Goal: Task Accomplishment & Management: Manage account settings

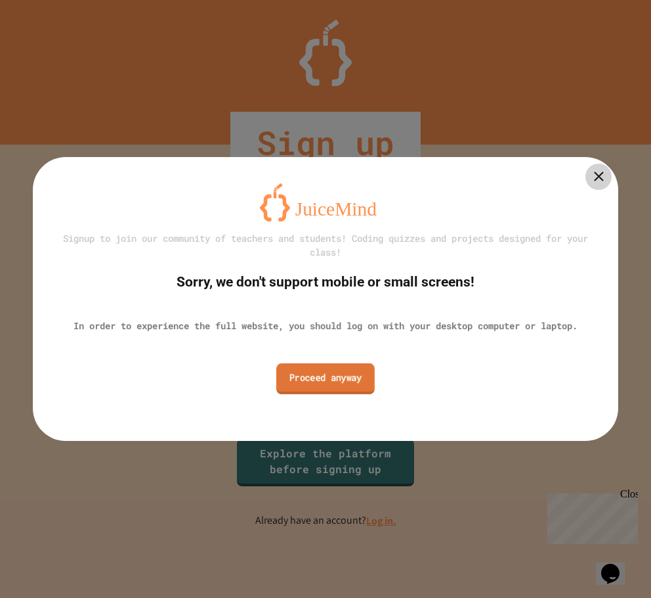
click at [343, 380] on link "Proceed anyway" at bounding box center [325, 378] width 98 height 31
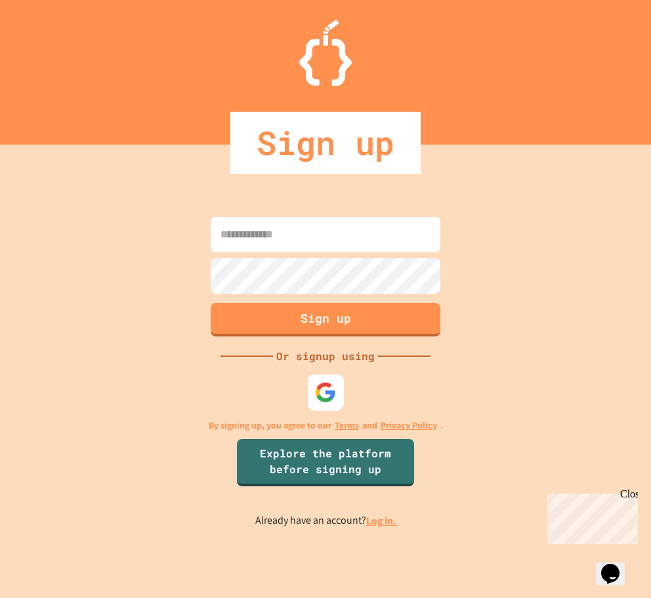
click at [334, 389] on img at bounding box center [326, 393] width 22 height 22
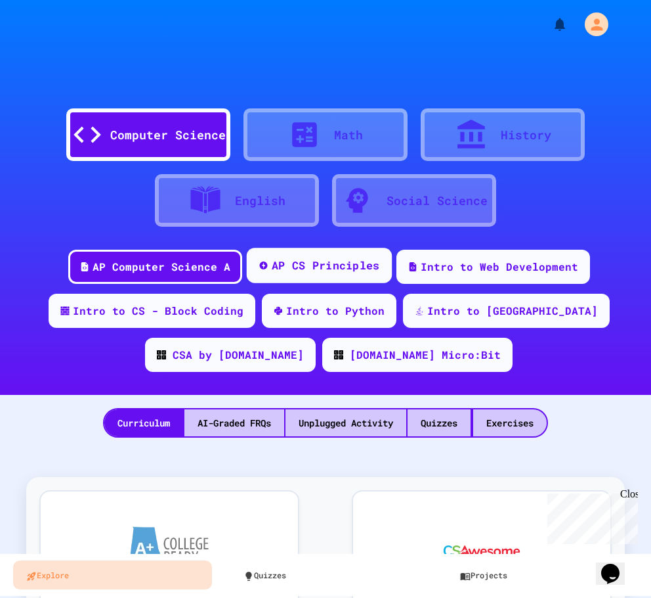
click at [330, 265] on div "AP CS Principles" at bounding box center [325, 265] width 108 height 16
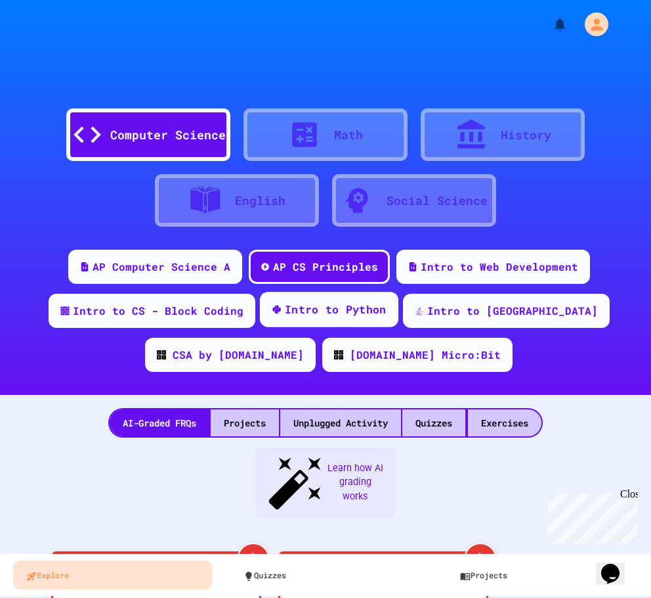
click at [313, 323] on div "Intro to Python" at bounding box center [328, 309] width 139 height 35
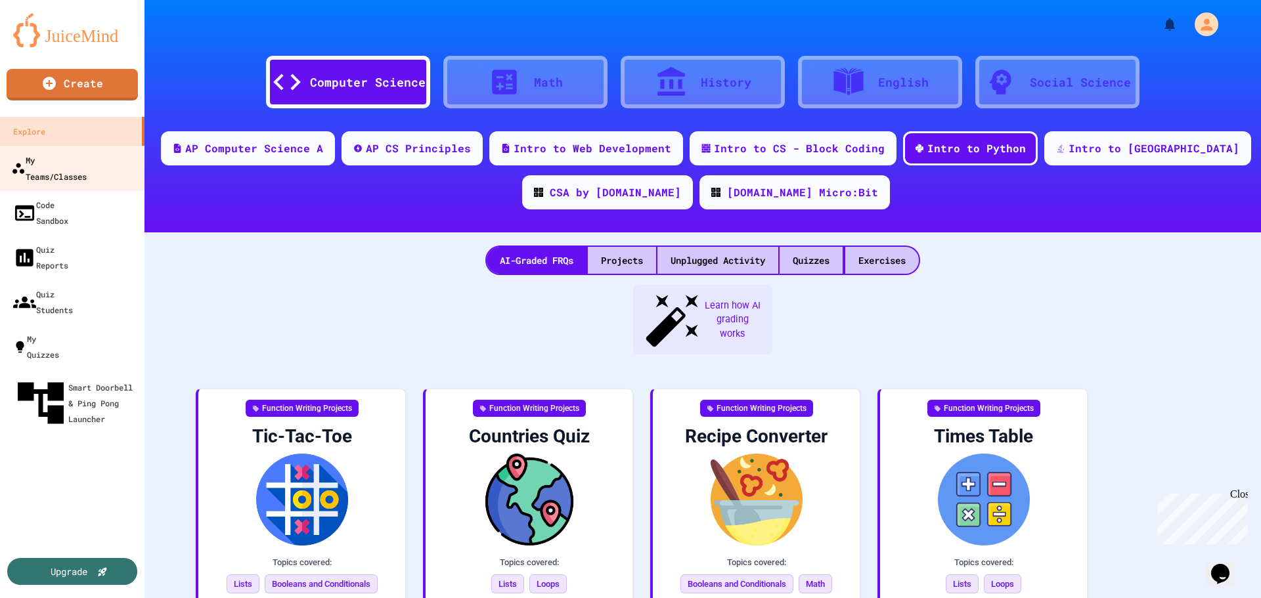
click at [73, 159] on div "My Teams/Classes" at bounding box center [49, 168] width 76 height 32
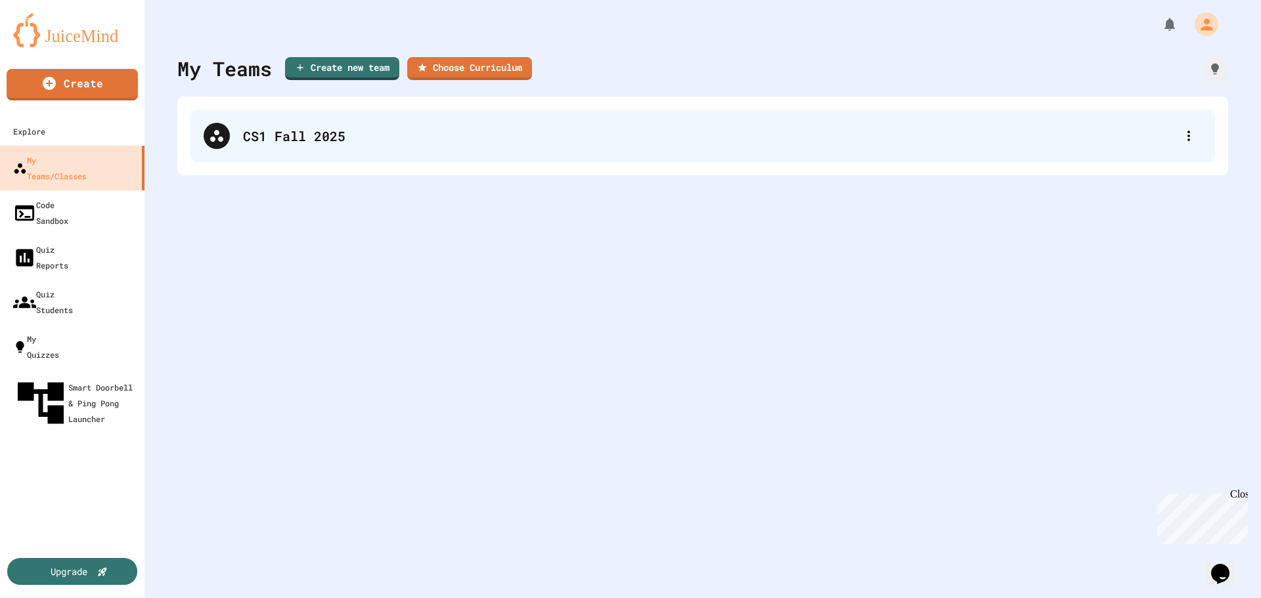
click at [282, 140] on div "CS1 Fall 2025" at bounding box center [709, 136] width 932 height 20
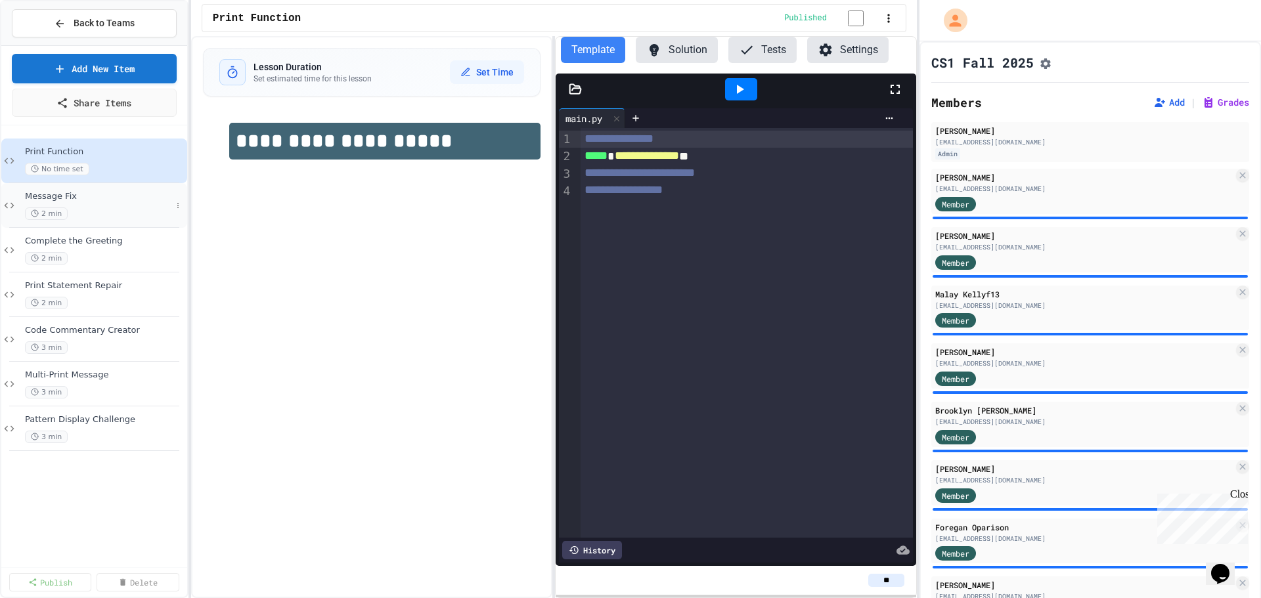
click at [74, 208] on div "2 min" at bounding box center [98, 214] width 146 height 12
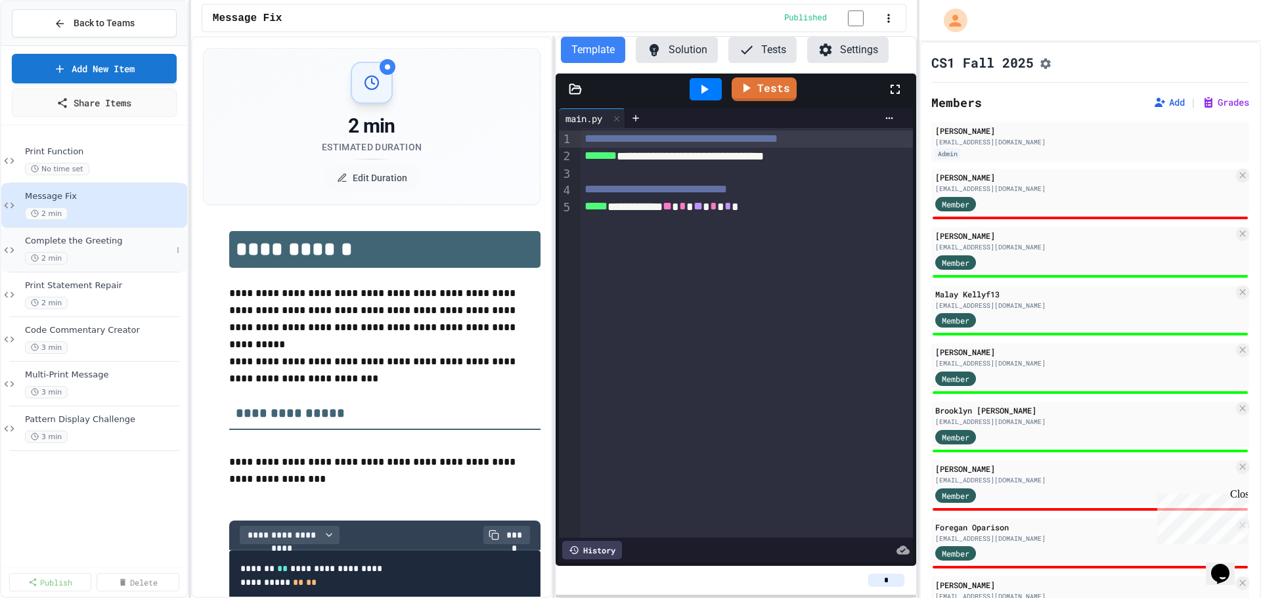
click at [64, 250] on div "Complete the Greeting 2 min" at bounding box center [98, 250] width 146 height 29
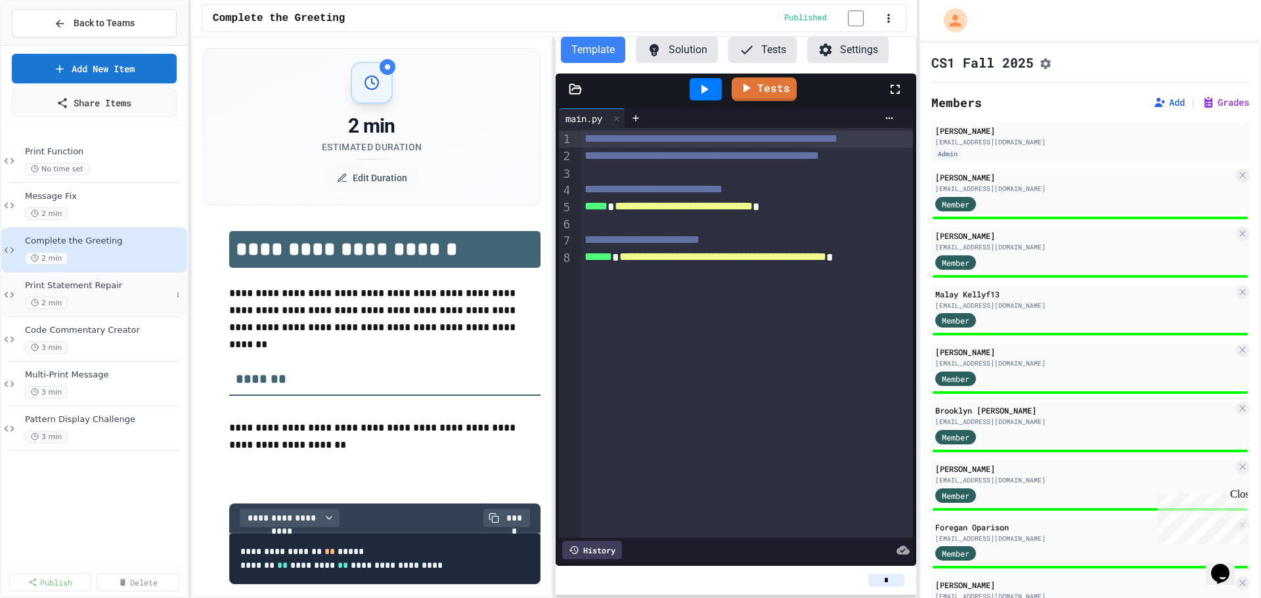
click at [61, 300] on span "2 min" at bounding box center [46, 303] width 43 height 12
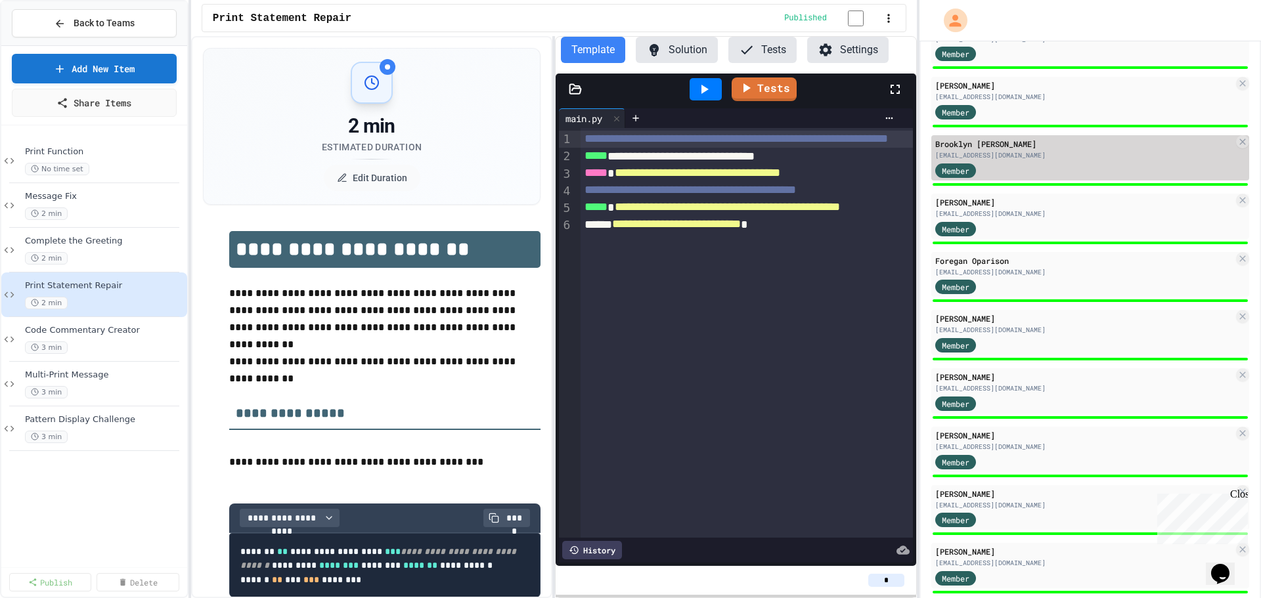
scroll to position [270, 0]
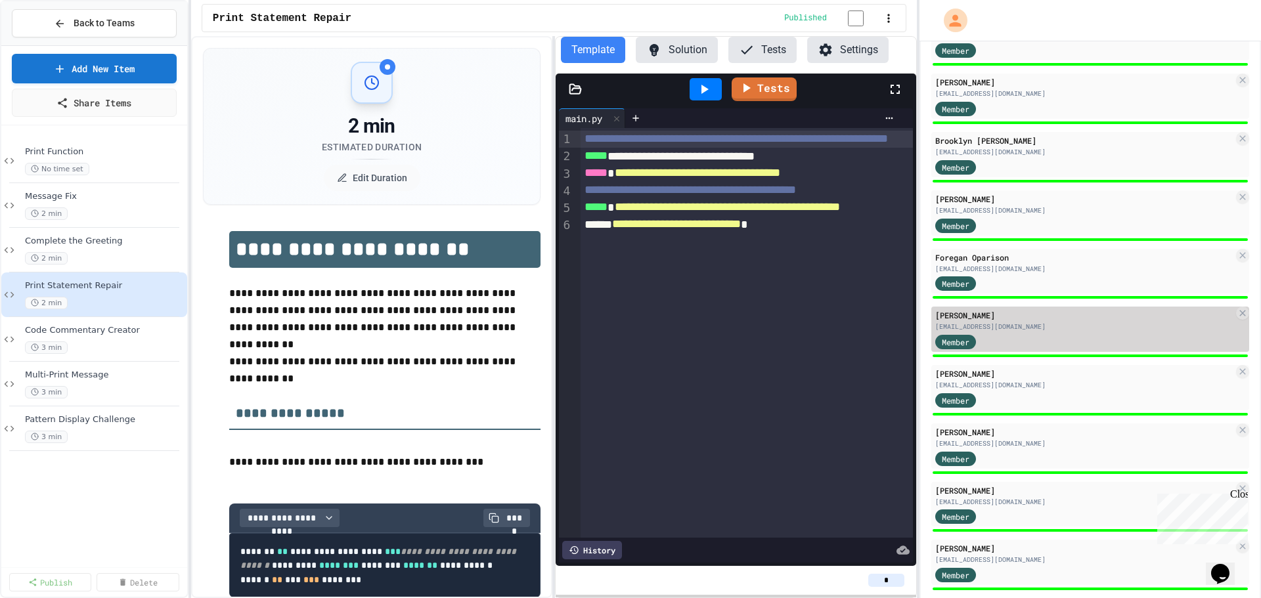
click at [651, 332] on div "[EMAIL_ADDRESS][DOMAIN_NAME]" at bounding box center [1084, 327] width 298 height 10
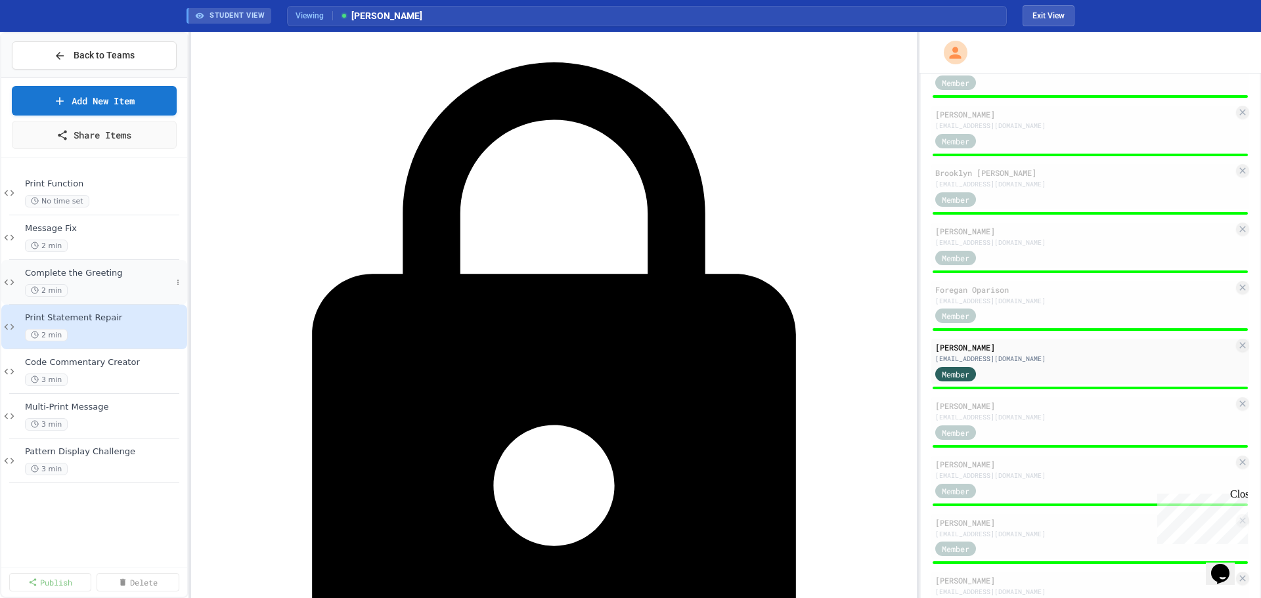
click at [110, 273] on span "Complete the Greeting" at bounding box center [98, 273] width 146 height 11
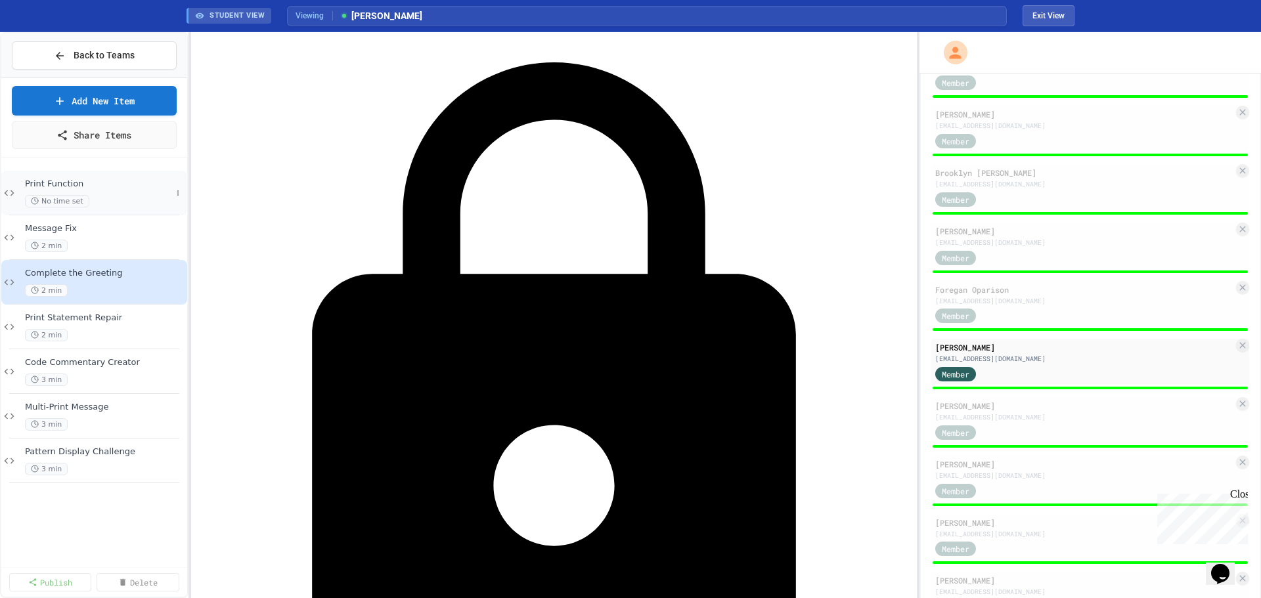
click at [156, 196] on div "No time set" at bounding box center [98, 201] width 146 height 12
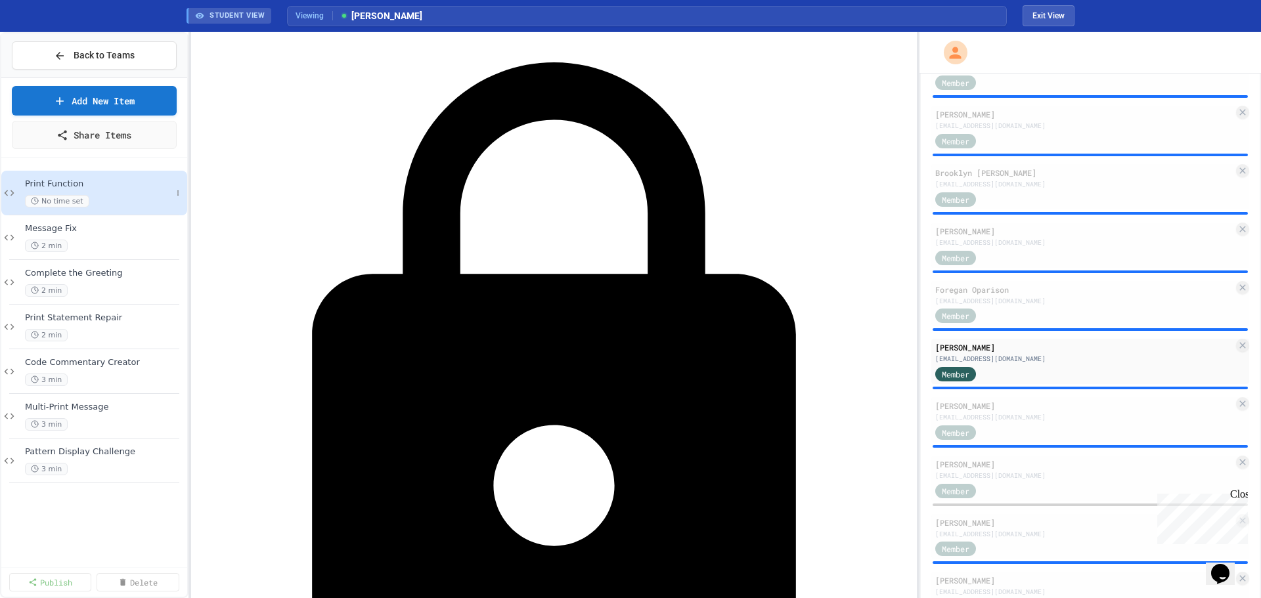
click at [118, 178] on div "Print Function No time set" at bounding box center [94, 193] width 186 height 45
click at [66, 51] on icon at bounding box center [60, 56] width 12 height 12
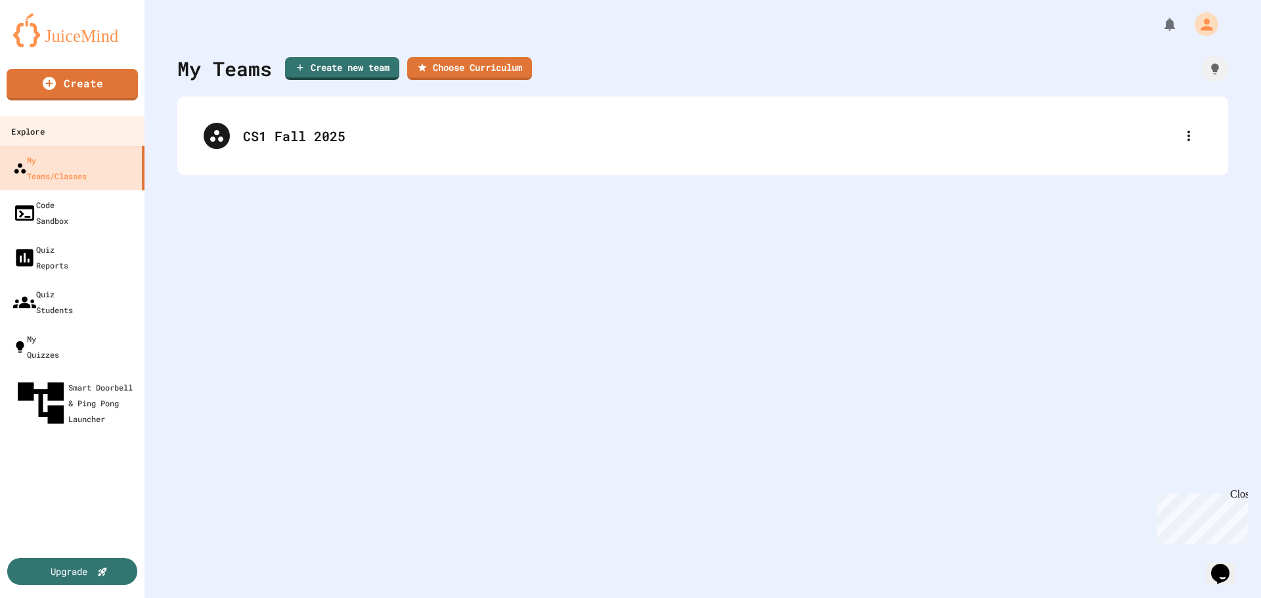
click at [44, 127] on div "Explore" at bounding box center [27, 131] width 33 height 16
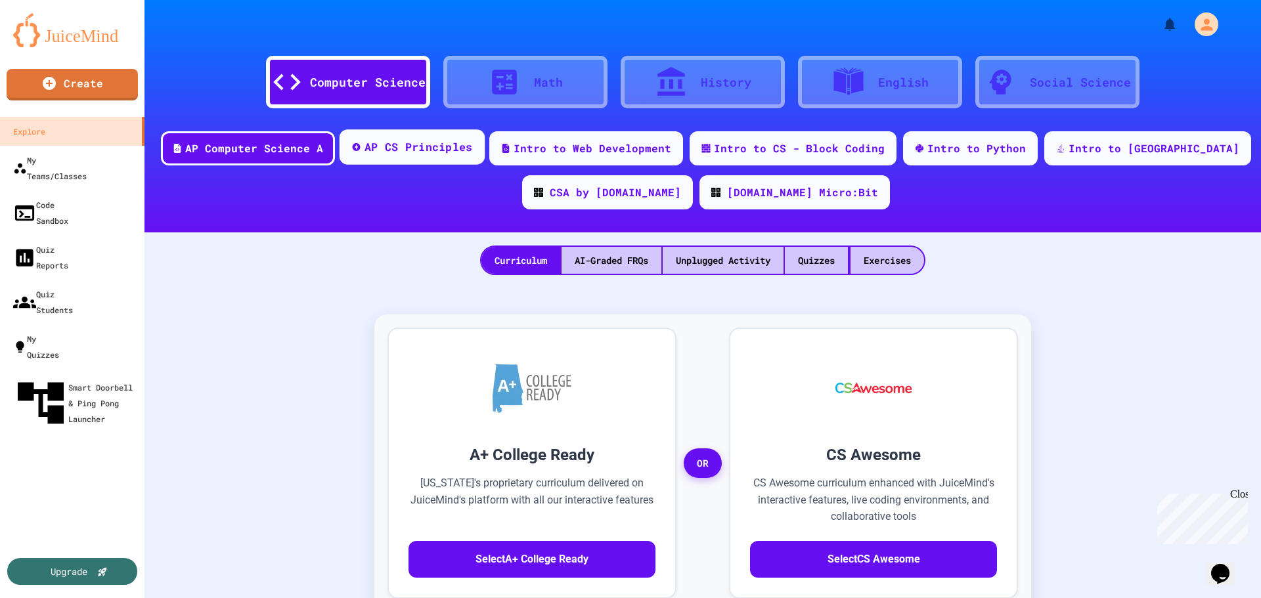
click at [469, 142] on div "AP CS Principles" at bounding box center [418, 147] width 108 height 16
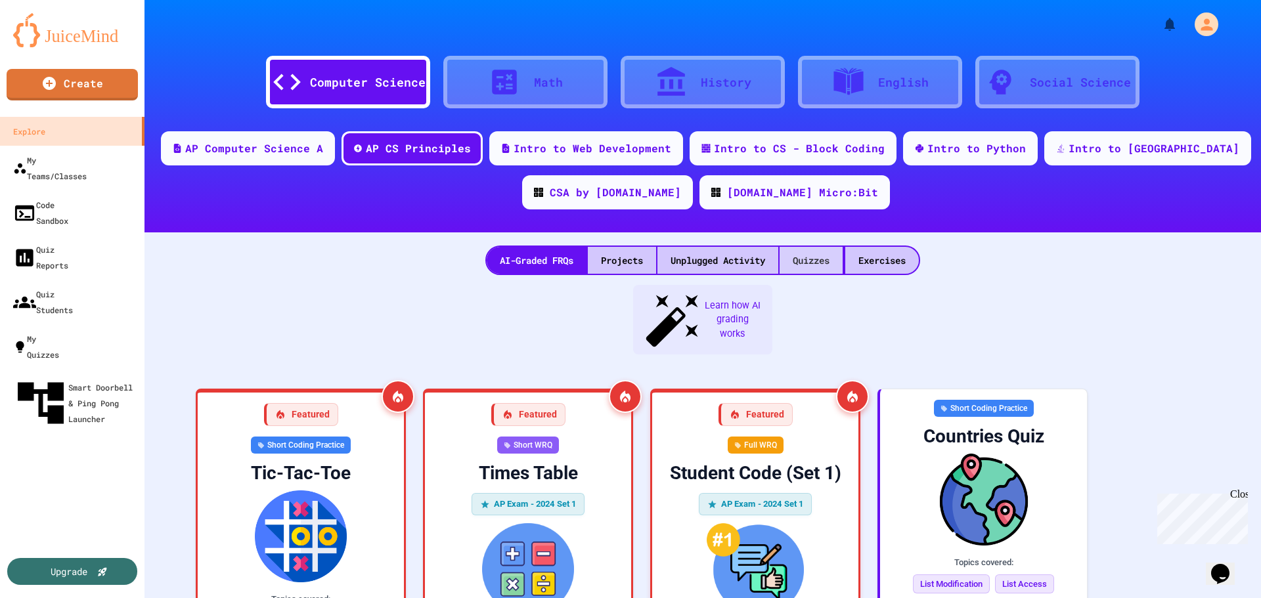
click at [651, 251] on div "Quizzes" at bounding box center [810, 260] width 63 height 27
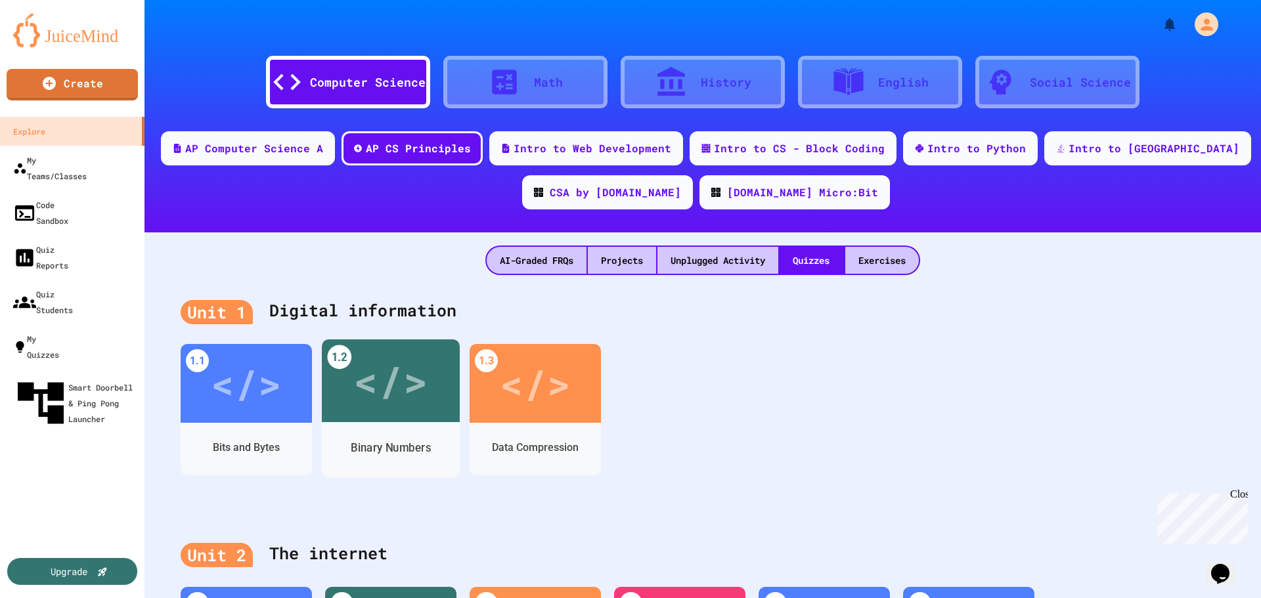
click at [382, 414] on div "</>" at bounding box center [391, 380] width 138 height 83
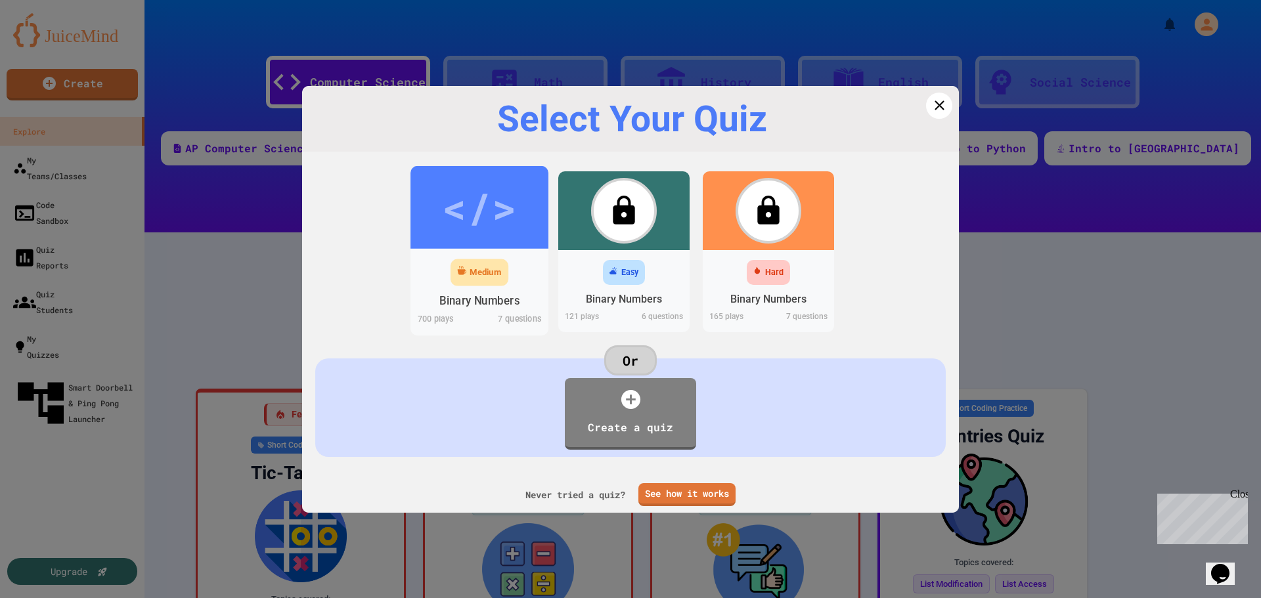
click at [450, 271] on div "Medium" at bounding box center [479, 272] width 58 height 27
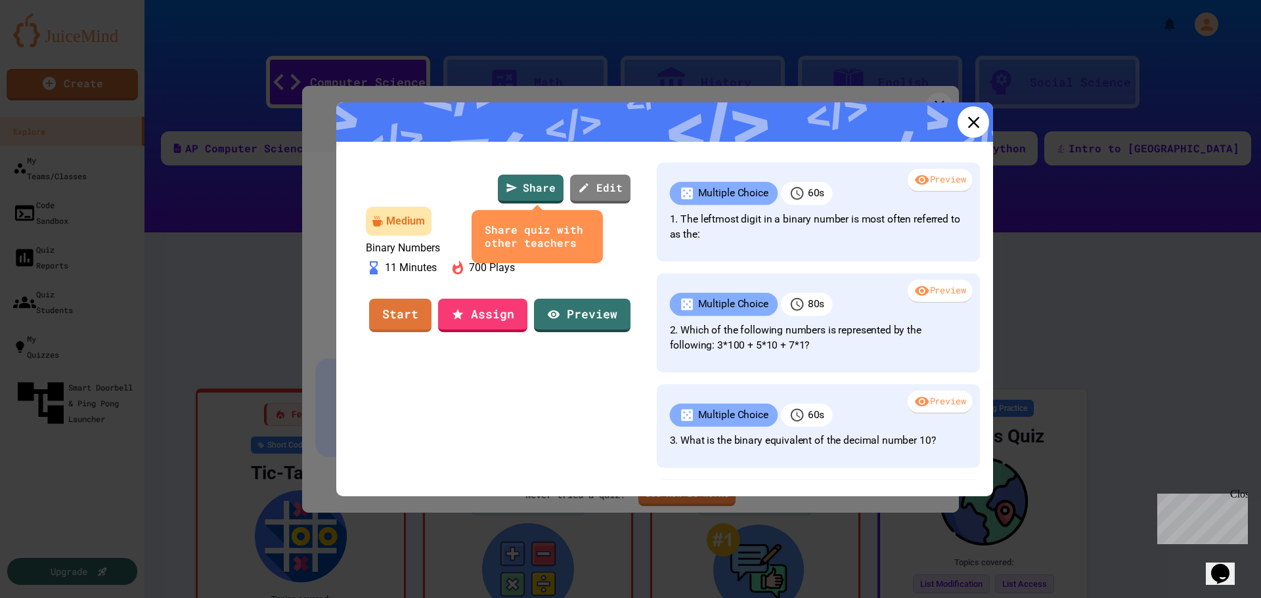
click at [651, 114] on icon at bounding box center [973, 122] width 20 height 20
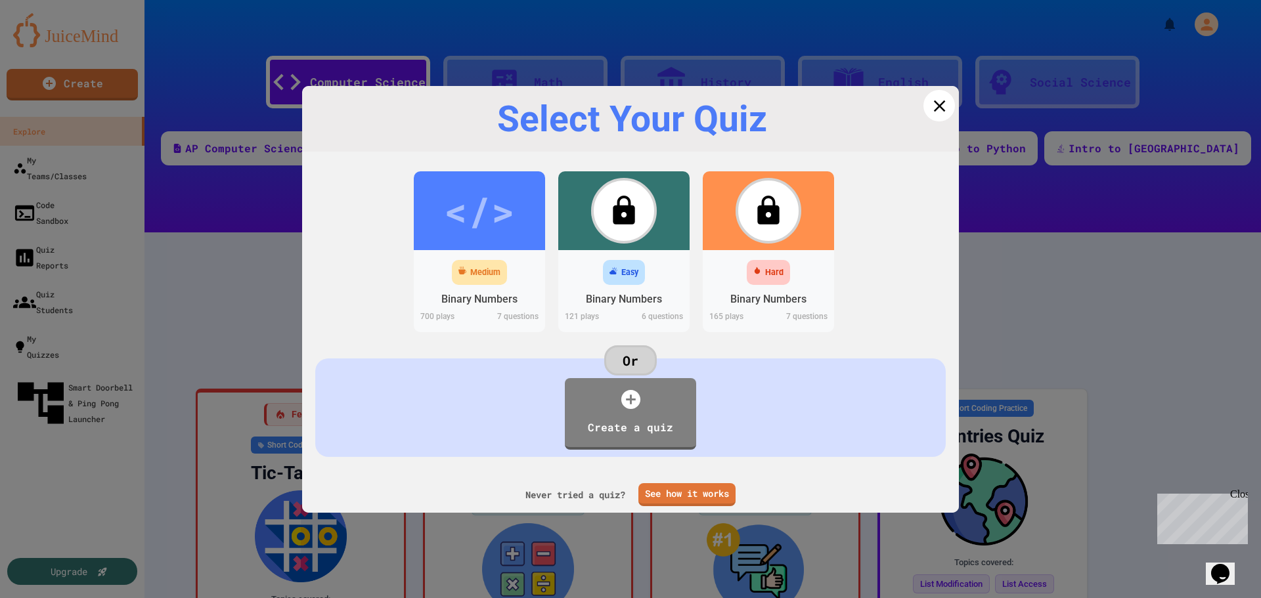
click at [651, 104] on icon at bounding box center [939, 106] width 20 height 20
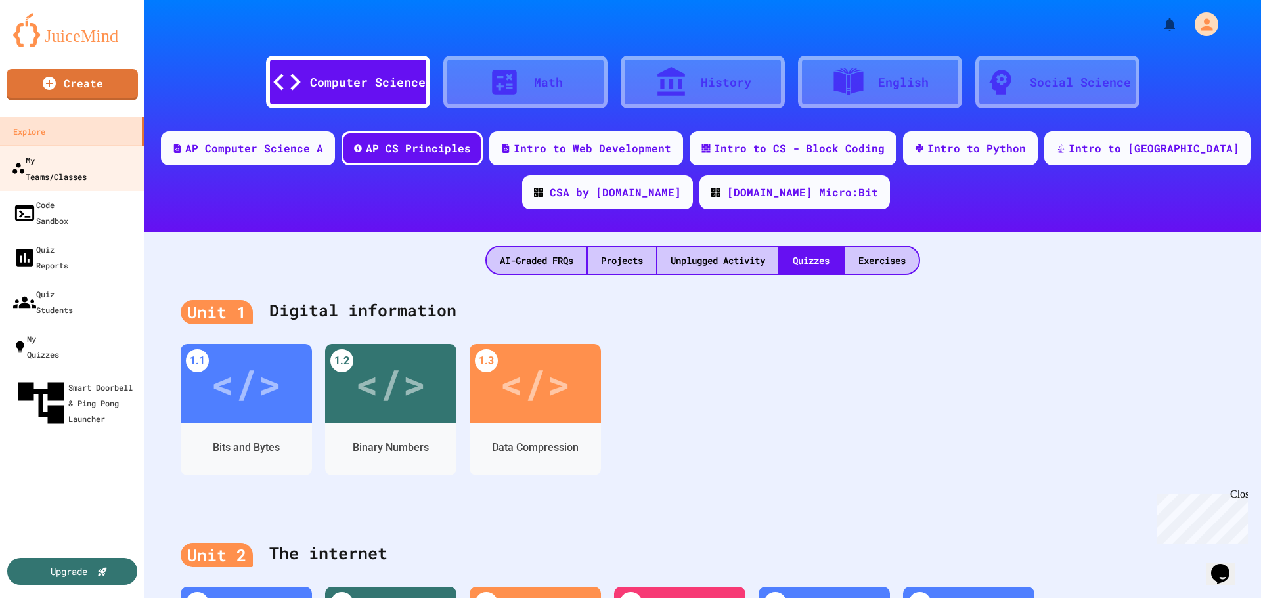
click at [56, 170] on link "My Teams/Classes" at bounding box center [72, 168] width 149 height 46
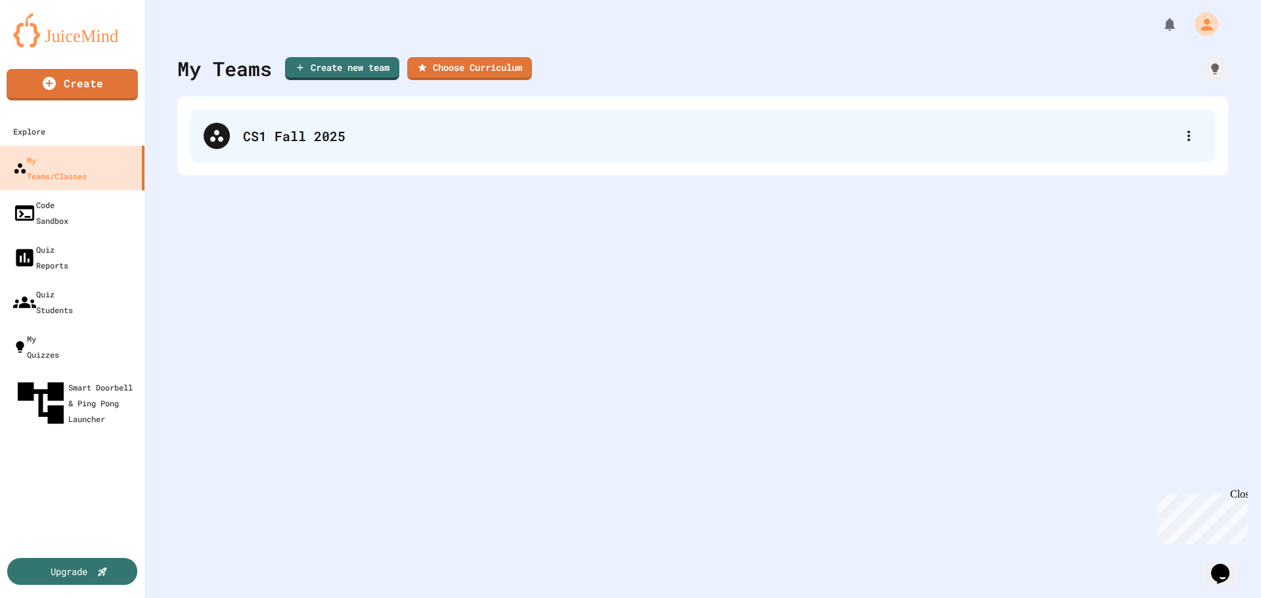
click at [319, 159] on div "CS1 Fall 2025" at bounding box center [702, 136] width 1024 height 53
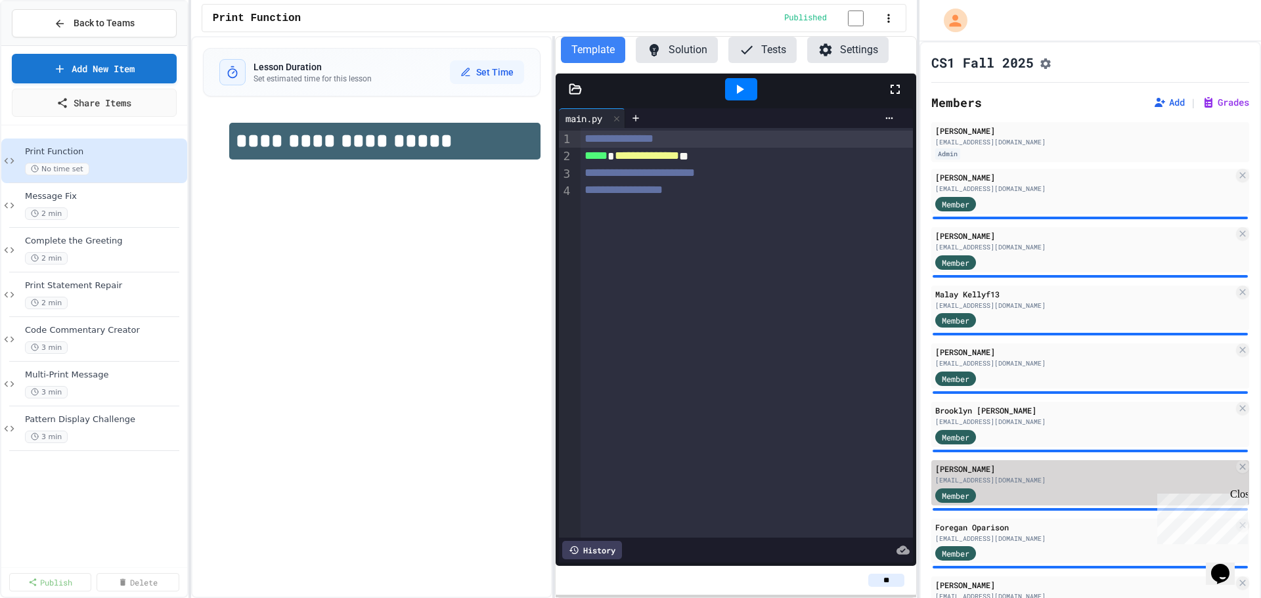
click at [651, 502] on span "Member" at bounding box center [956, 496] width 28 height 12
click at [651, 503] on div "Member" at bounding box center [1084, 495] width 298 height 16
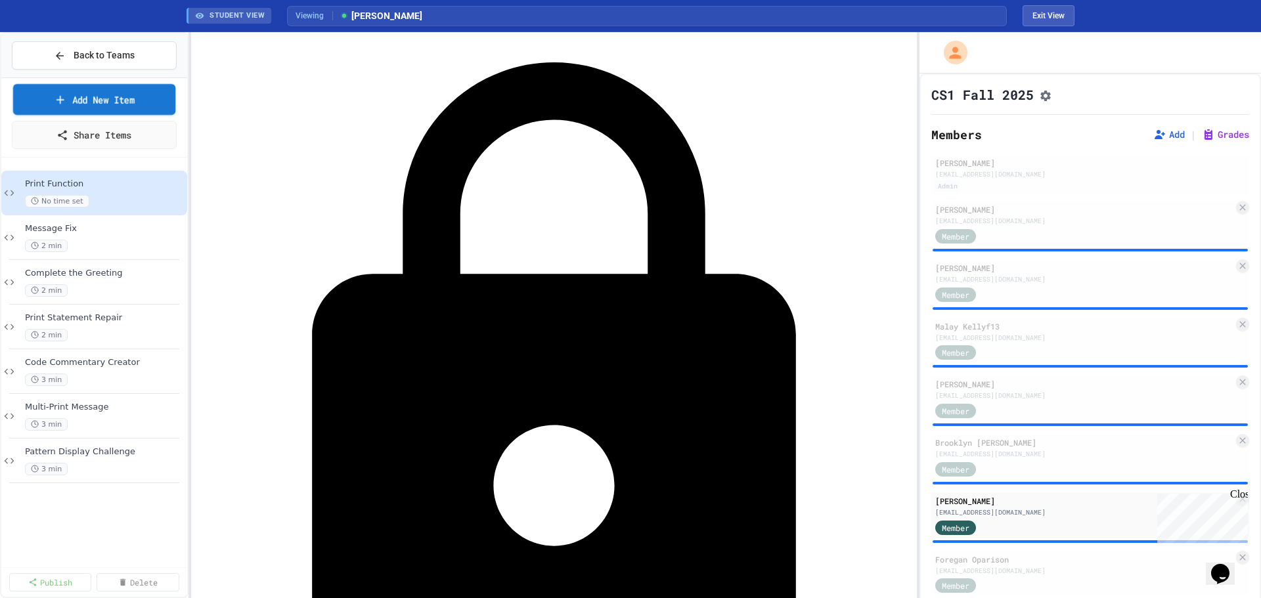
click at [85, 103] on link "Add New Item" at bounding box center [94, 99] width 162 height 31
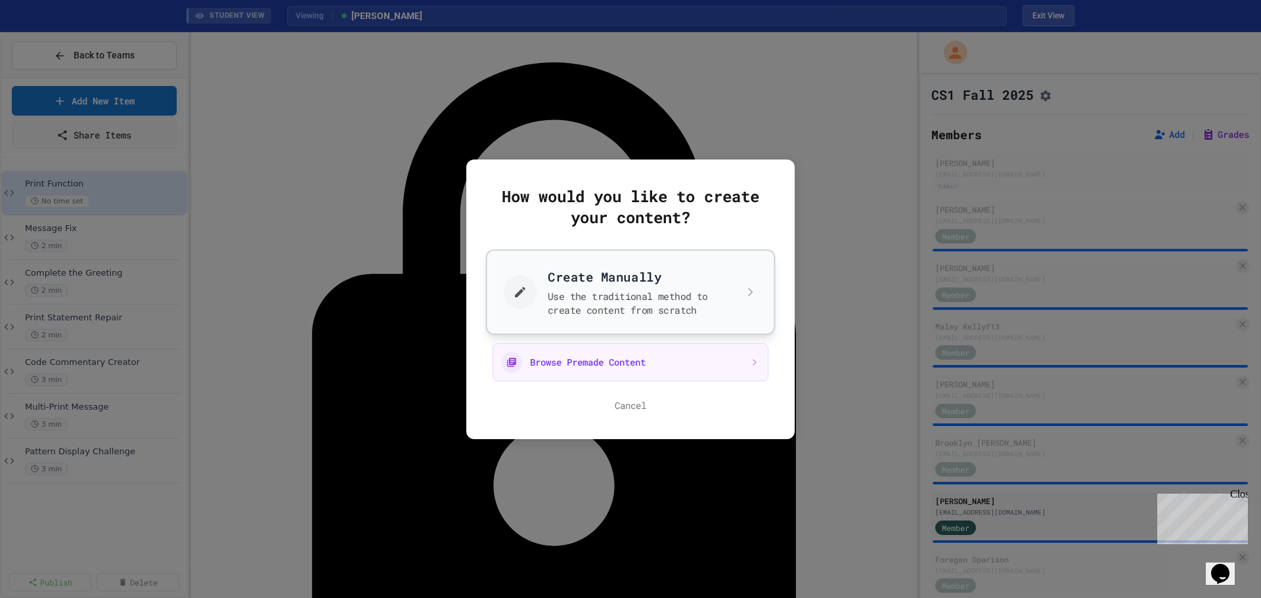
click at [540, 321] on button "Create Manually Use the traditional method to create content from scratch" at bounding box center [631, 291] width 290 height 85
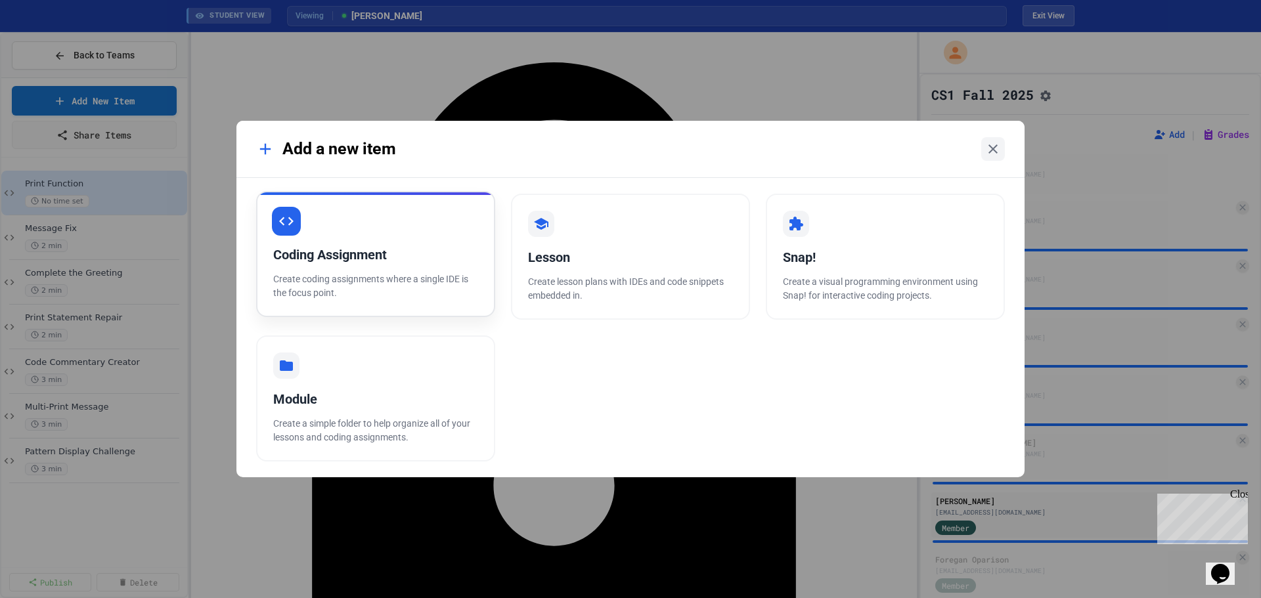
click at [385, 225] on div "Coding Assignment Create coding assignments where a single IDE is the focus poi…" at bounding box center [375, 254] width 239 height 126
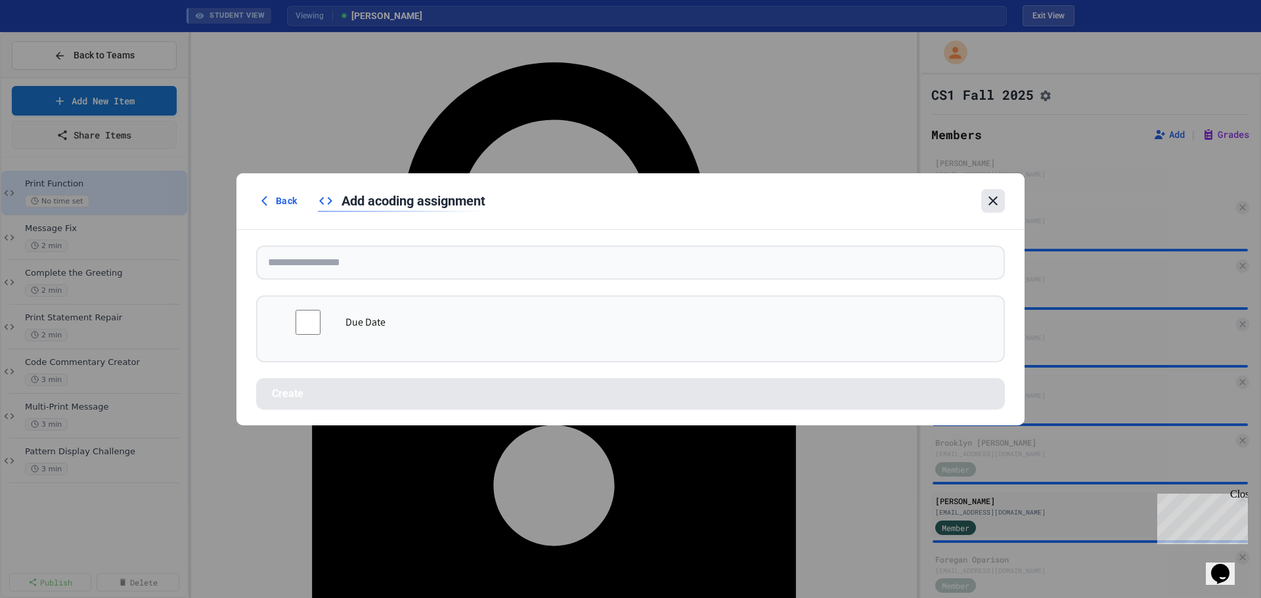
click at [651, 198] on icon at bounding box center [993, 201] width 16 height 16
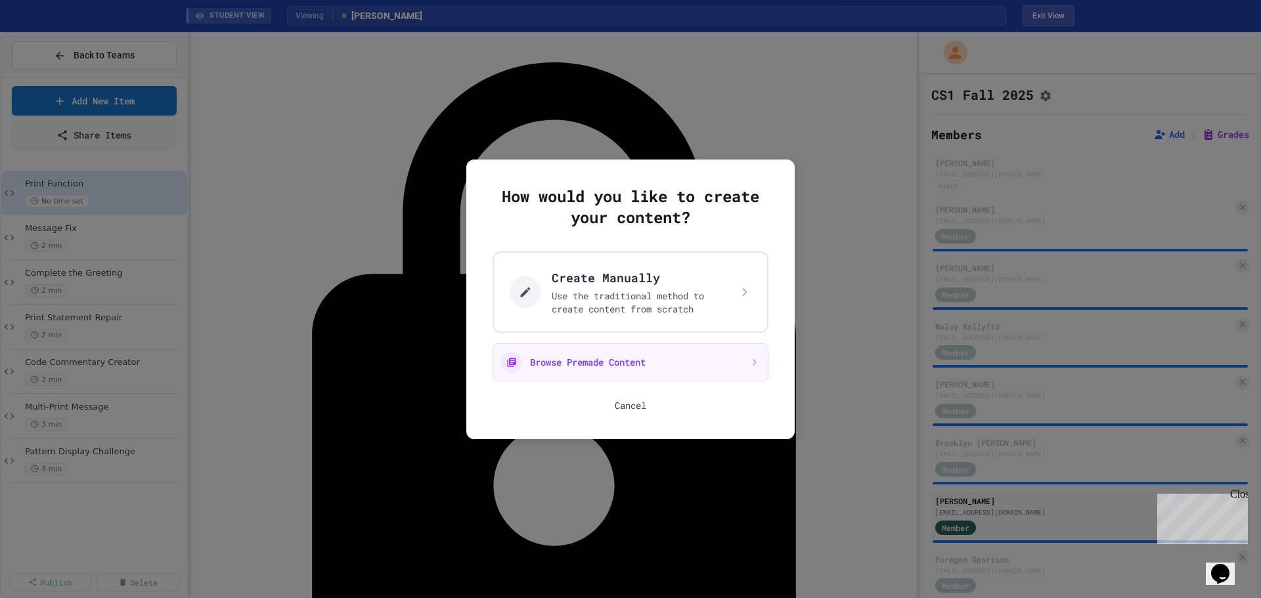
click at [615, 410] on button "Cancel" at bounding box center [631, 405] width 32 height 13
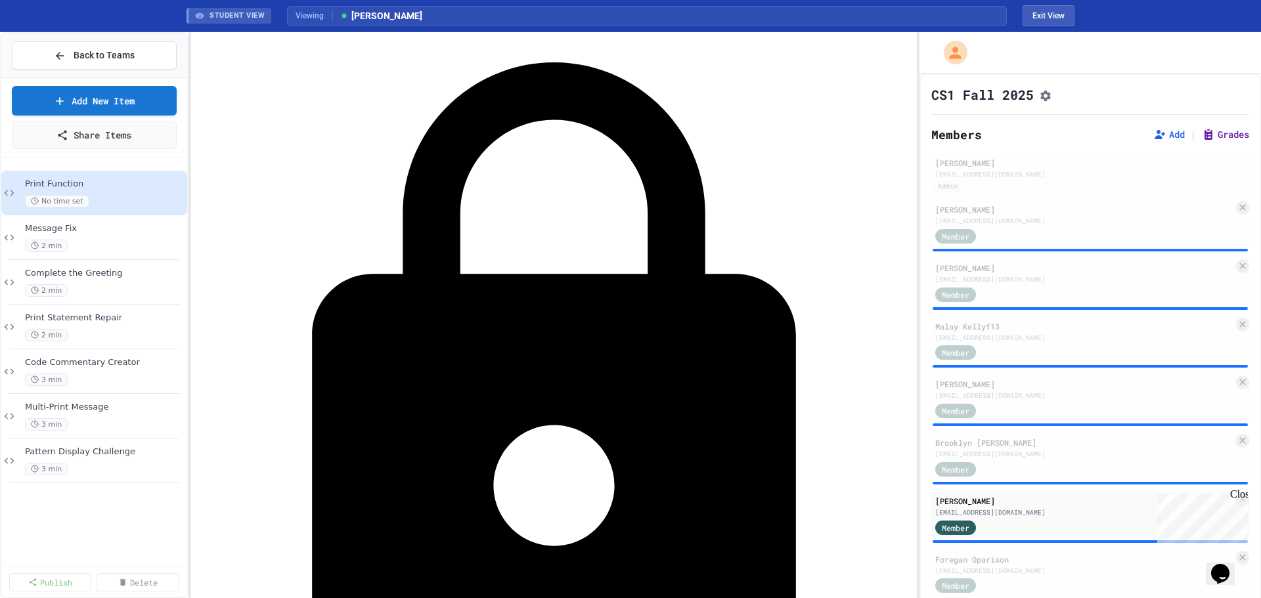
click at [651, 141] on button "Grades" at bounding box center [1225, 134] width 47 height 13
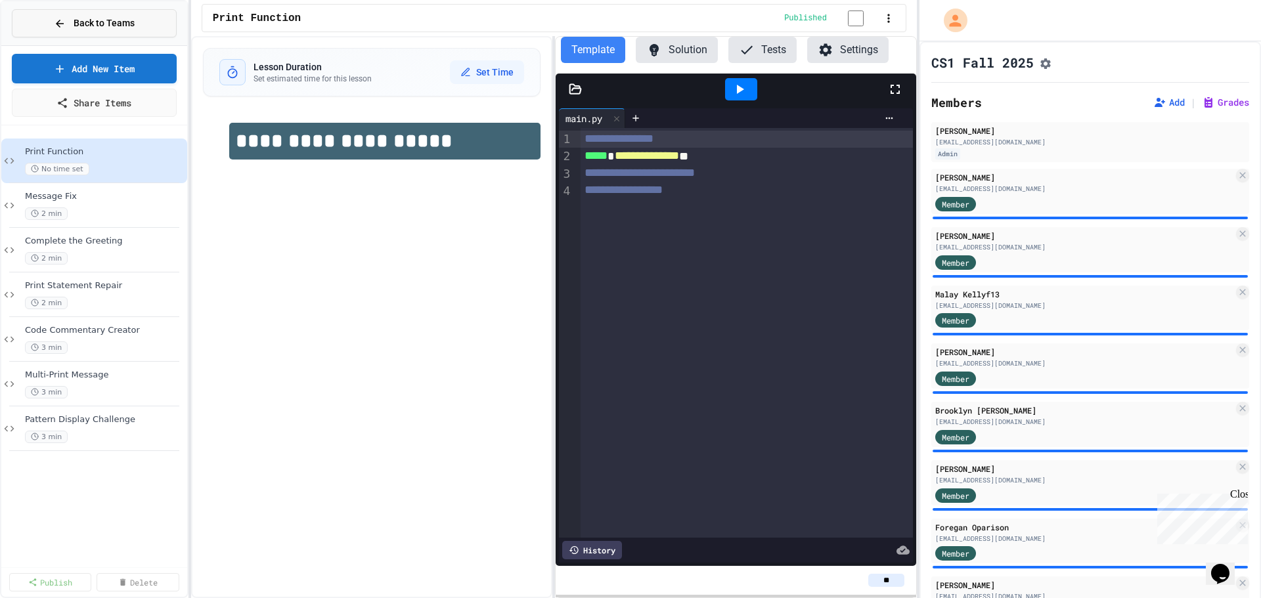
click at [104, 31] on button "Back to Teams" at bounding box center [94, 23] width 165 height 28
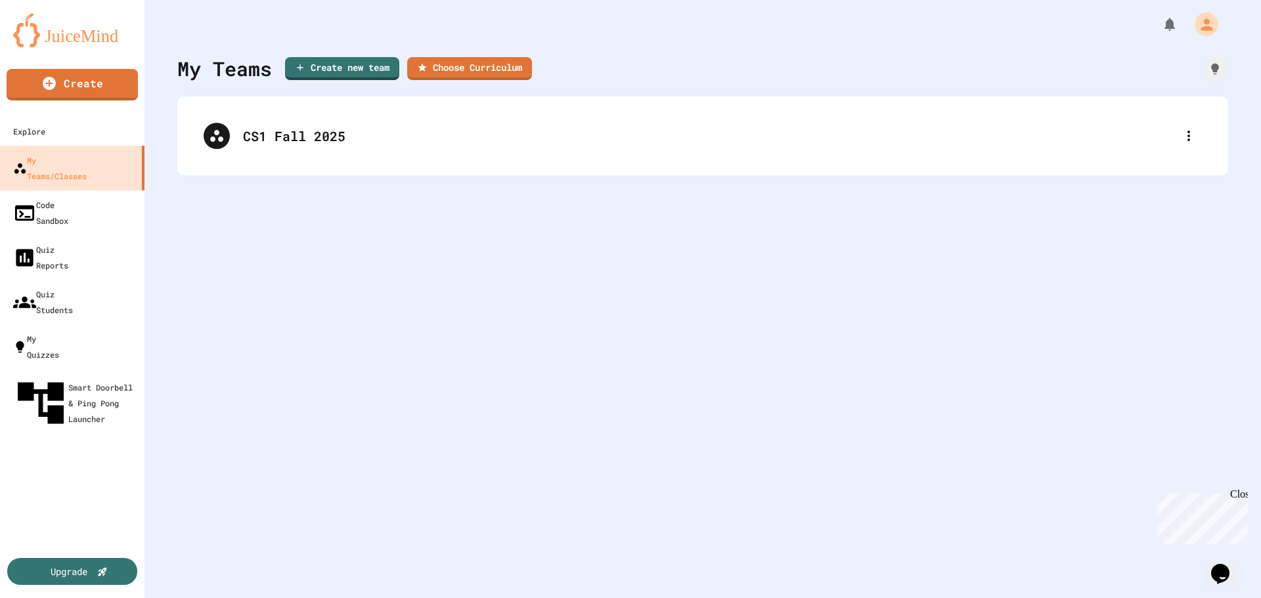
click at [478, 249] on div "My Teams Create new team Choose Curriculum CS1 Fall 2025" at bounding box center [702, 299] width 1116 height 598
